Goal: Book appointment/travel/reservation

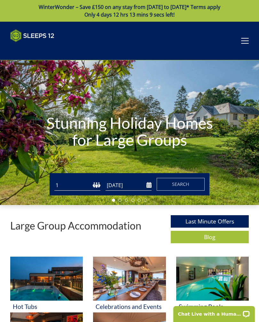
click at [97, 188] on select "1 2 3 4 5 6 7 8 9 10 11 12 13 14 15 16 17 18 19 20 21 22 23 24 25 26 27 28 29 3…" at bounding box center [77, 185] width 46 height 11
select select "14"
click at [146, 186] on input "[DATE]" at bounding box center [128, 185] width 46 height 11
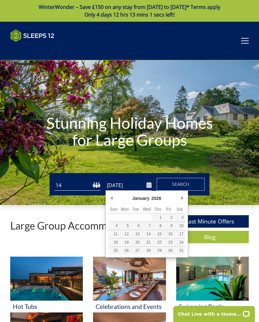
type input "[DATE]"
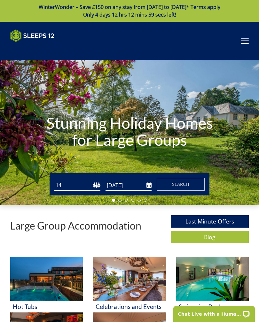
click at [193, 186] on button "Search" at bounding box center [180, 184] width 48 height 13
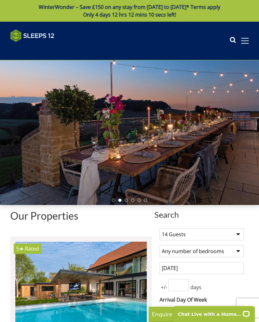
click at [247, 42] on span at bounding box center [245, 41] width 8 height 6
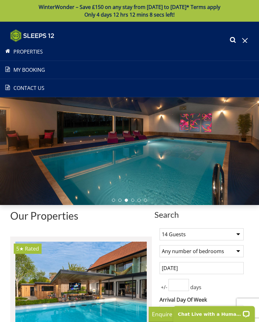
click at [245, 42] on span at bounding box center [245, 41] width 8 height 6
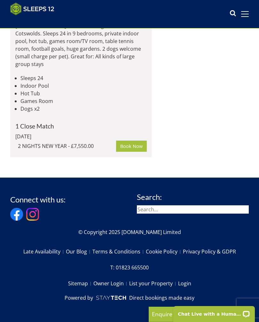
scroll to position [3492, 0]
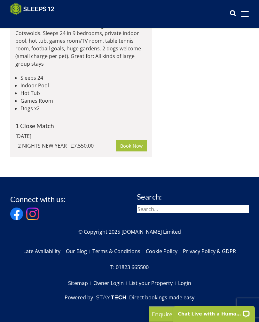
select select "14"
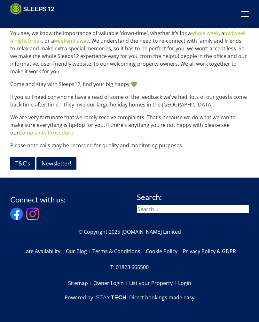
scroll to position [653, 0]
